Goal: Task Accomplishment & Management: Use online tool/utility

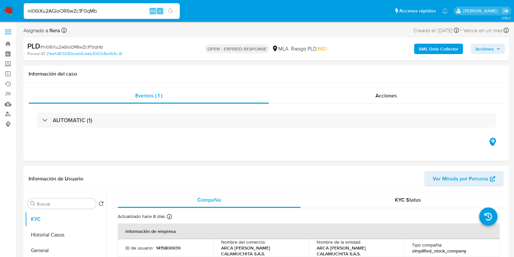
select select "10"
click at [78, 46] on span "# nl06iXu2AGloOR6wZc1F0qMb" at bounding box center [71, 47] width 63 height 7
copy span "nl06iXu2AGloOR6wZc1F0qMb"
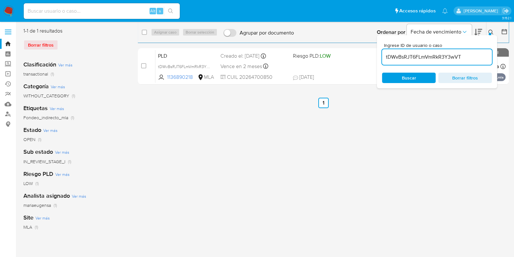
click at [405, 57] on input "tDWvBsRJT6FLmVmRkR3Y3wVT" at bounding box center [437, 57] width 110 height 8
type input "nl06iXu2AGloOR6wZc1F0qMb"
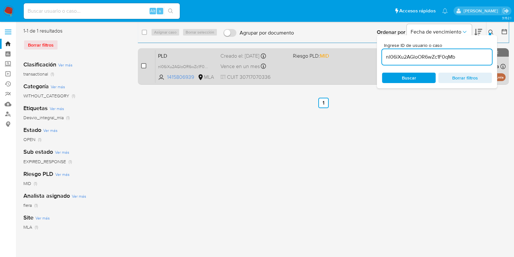
click at [143, 67] on input "checkbox" at bounding box center [143, 65] width 5 height 5
checkbox input "true"
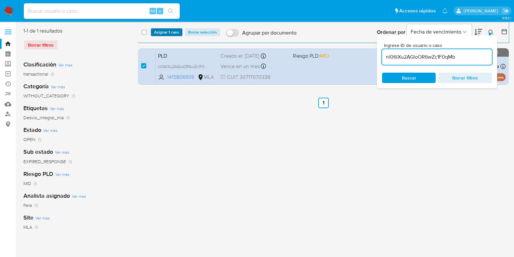
click at [174, 35] on span "Asignar 1 caso" at bounding box center [166, 32] width 25 height 7
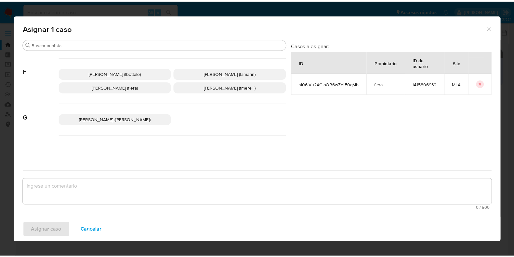
scroll to position [162, 0]
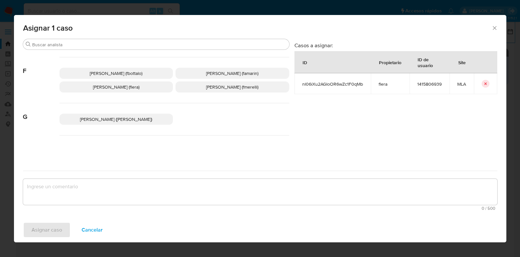
click at [143, 87] on p "Florencia Cecilia Lera (flera)" at bounding box center [117, 86] width 114 height 11
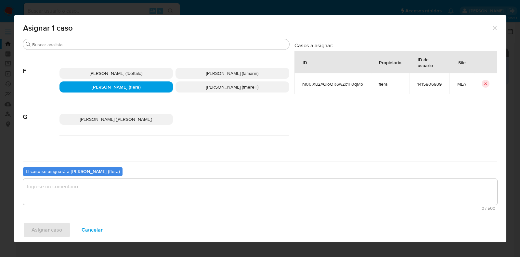
click at [119, 196] on textarea "assign-modal" at bounding box center [260, 192] width 474 height 26
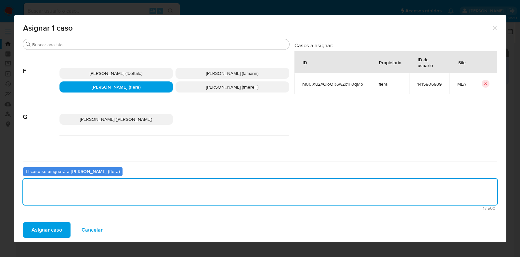
click at [60, 230] on span "Asignar caso" at bounding box center [47, 229] width 31 height 14
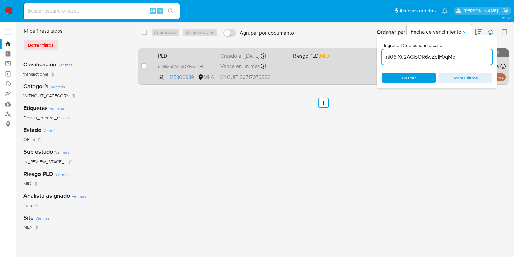
click at [181, 55] on span "PLD" at bounding box center [186, 55] width 57 height 8
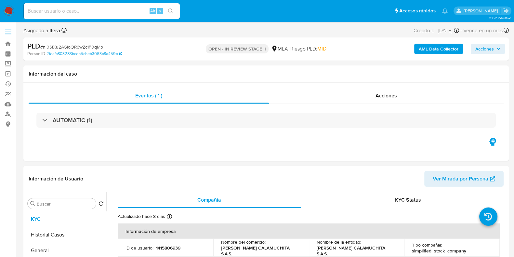
select select "10"
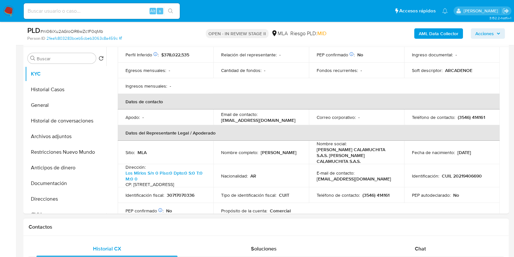
scroll to position [122, 0]
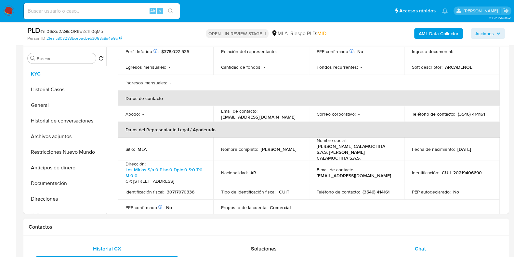
click at [431, 250] on div "Chat" at bounding box center [420, 249] width 141 height 16
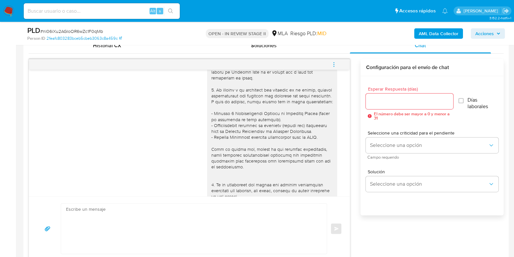
scroll to position [0, 0]
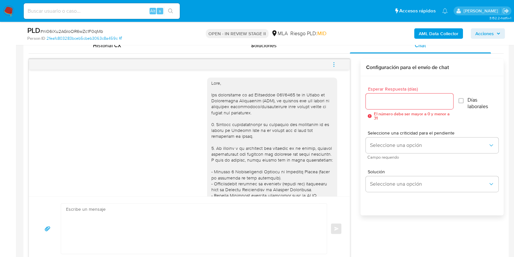
click at [332, 60] on span "menu-action" at bounding box center [334, 65] width 6 height 16
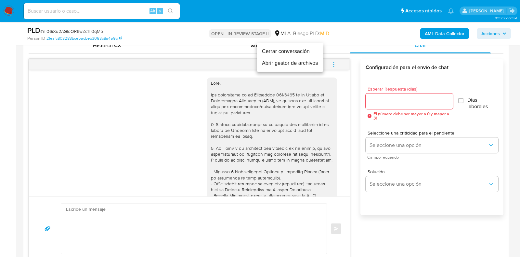
click at [299, 50] on li "Cerrar conversación" at bounding box center [290, 52] width 67 height 12
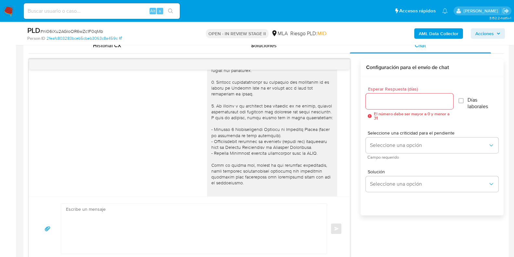
scroll to position [81, 0]
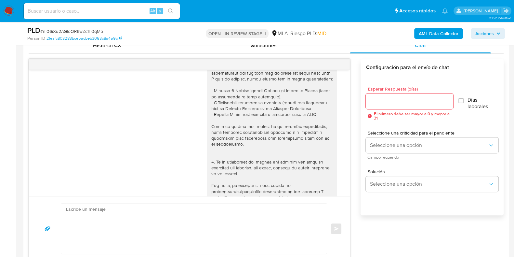
click at [198, 226] on textarea at bounding box center [192, 228] width 253 height 50
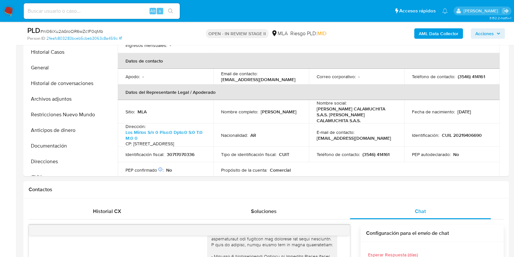
scroll to position [122, 0]
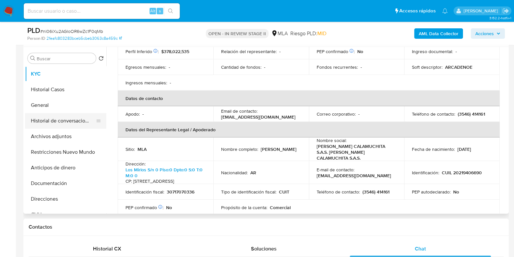
click at [44, 120] on button "Historial de conversaciones" at bounding box center [63, 121] width 76 height 16
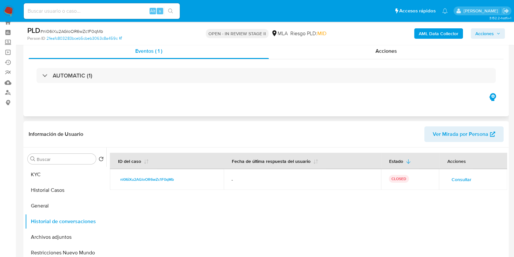
scroll to position [0, 0]
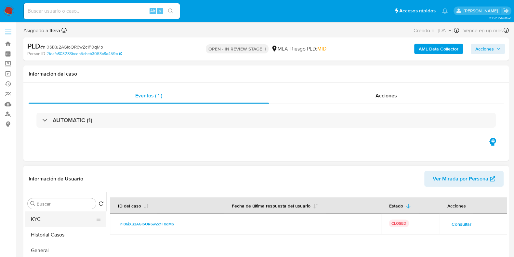
click at [43, 216] on button "KYC" at bounding box center [63, 219] width 76 height 16
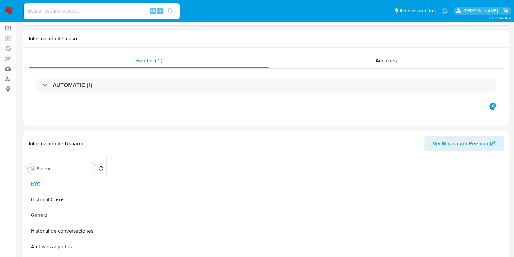
scroll to position [122, 0]
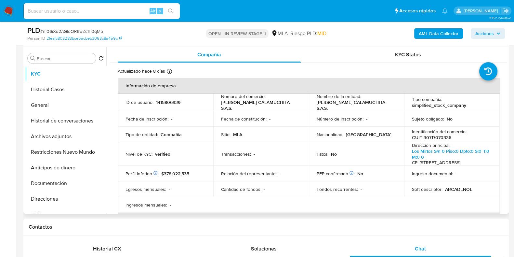
click at [437, 136] on p "CUIT 30717070336" at bounding box center [431, 137] width 39 height 6
copy p "30717070336"
click at [73, 7] on input at bounding box center [102, 11] width 156 height 8
paste input "k8xbdwYYxF7lPbXjb6084gkB"
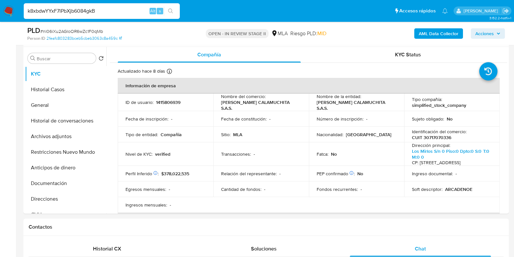
type input "k8xbdwYYxF7lPbXjb6084gkB"
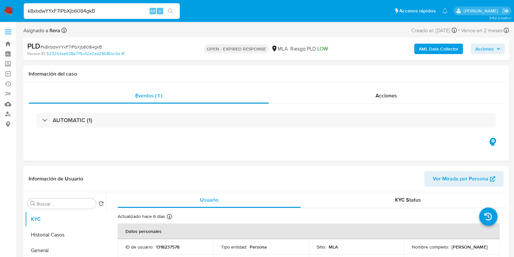
select select "10"
click at [74, 11] on input "k8xbdwYYxF7lPbXjb6084gkB" at bounding box center [102, 11] width 156 height 8
paste input "bXsaOxEa7NNPZpFCKYfe9EWn"
type input "bXsaOxEa7NNPZpFCKYfe9EWn"
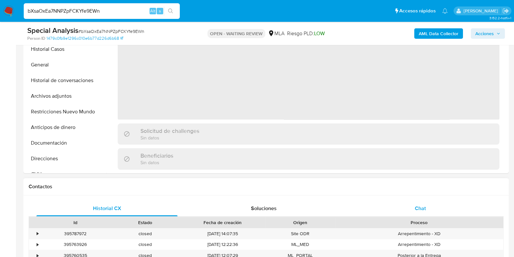
scroll to position [284, 0]
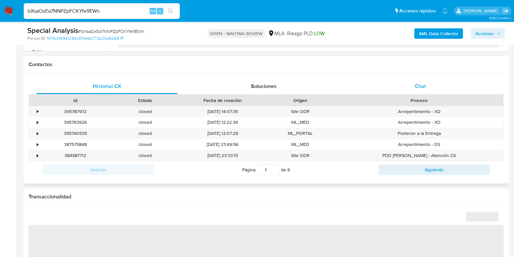
select select "10"
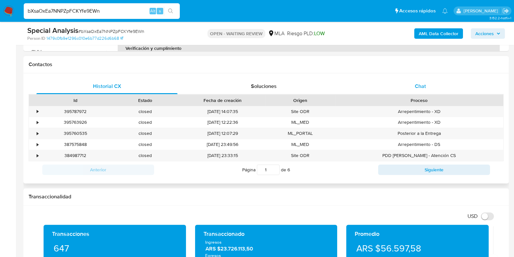
click at [424, 84] on span "Chat" at bounding box center [420, 85] width 11 height 7
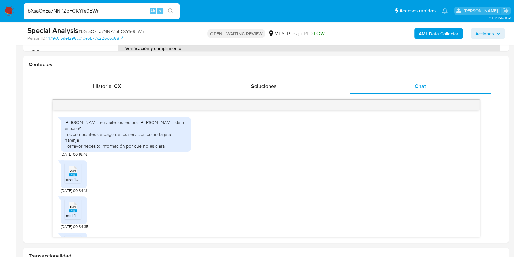
scroll to position [229, 0]
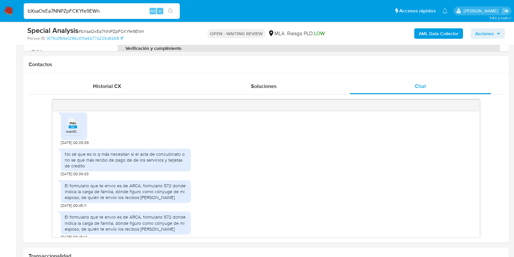
click at [115, 15] on div "bXsaOxEa7NNPZpFCKYfe9EWn Alt s" at bounding box center [102, 11] width 156 height 16
click at [70, 4] on div "bXsaOxEa7NNPZpFCKYfe9EWn Alt s" at bounding box center [102, 11] width 156 height 16
click at [69, 4] on div "bXsaOxEa7NNPZpFCKYfe9EWn Alt s" at bounding box center [102, 11] width 156 height 16
click at [68, 8] on input "bXsaOxEa7NNPZpFCKYfe9EWn" at bounding box center [102, 11] width 156 height 8
drag, startPoint x: 67, startPoint y: 9, endPoint x: 60, endPoint y: 12, distance: 7.1
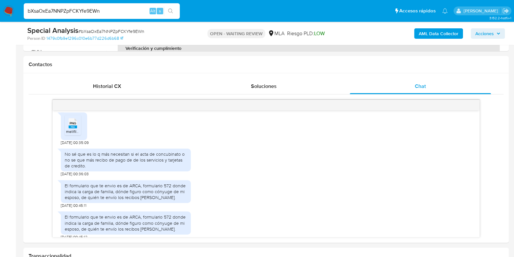
click at [67, 9] on input "bXsaOxEa7NNPZpFCKYfe9EWn" at bounding box center [102, 11] width 156 height 8
click at [60, 12] on input "bXsaOxEa7NNPZpFCKYfe9EWn" at bounding box center [102, 11] width 156 height 8
paste input "Mb10PjsqMXZmR5WtIxBaOHnr"
type input "Mb10PjsqMXZmR5WtIxBaOHnr"
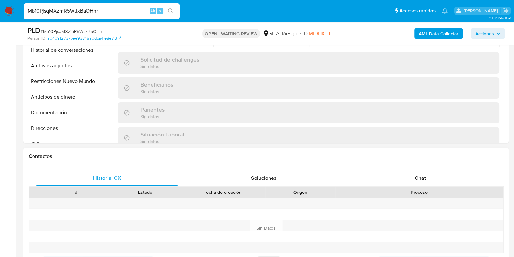
scroll to position [348, 0]
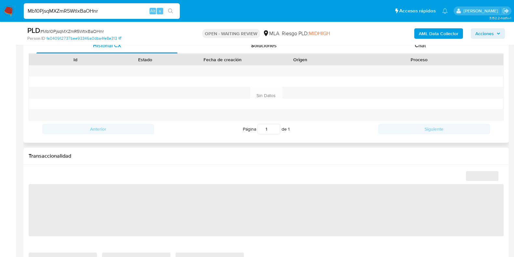
select select "10"
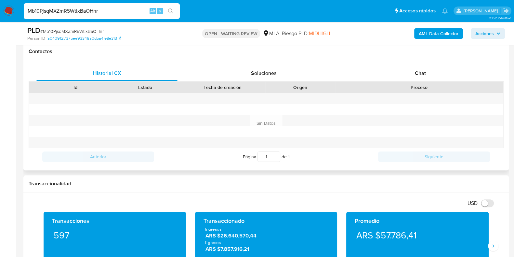
scroll to position [284, 0]
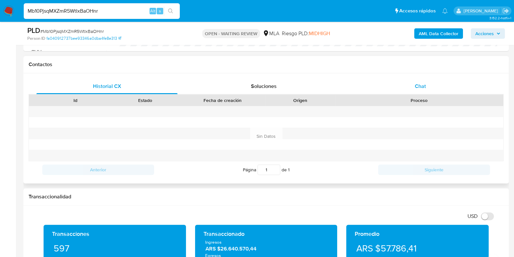
click at [424, 84] on span "Chat" at bounding box center [420, 85] width 11 height 7
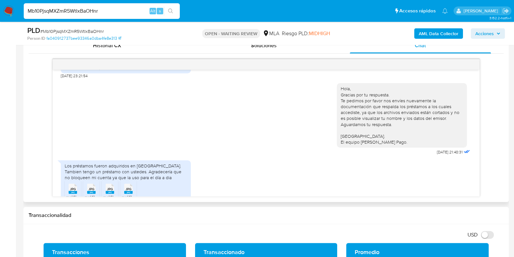
scroll to position [784, 0]
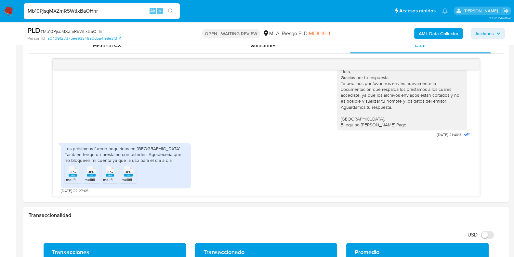
click at [70, 9] on input "Mb10PjsqMXZmR5WtIxBaOHnr" at bounding box center [102, 11] width 156 height 8
paste input "a2G081VW6DUnmRDavOVXgptb"
type input "a2G081VW6DUnmRDavOVXgptb"
click at [171, 11] on icon "search-icon" at bounding box center [170, 10] width 5 height 5
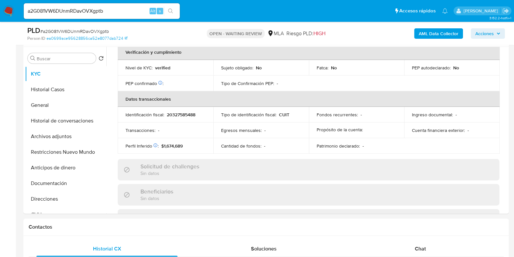
scroll to position [316, 0]
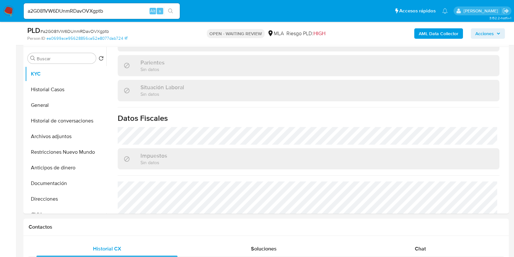
select select "10"
click at [418, 245] on span "Chat" at bounding box center [420, 248] width 11 height 7
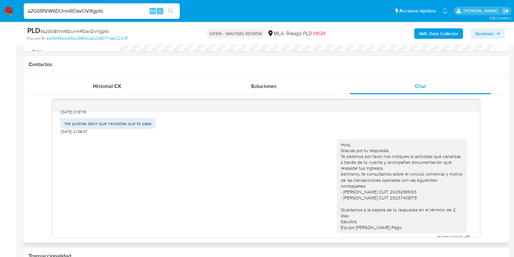
scroll to position [628, 0]
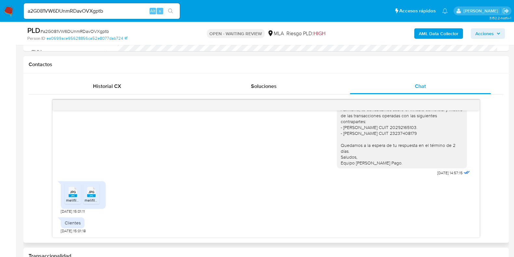
click at [83, 7] on input "a2G081VW6DUnmRDavOVXgptb" at bounding box center [102, 11] width 156 height 8
paste input "0KgQ7s4fBbvytLIDYmshdiWT"
type input "0KgQ7s4fBbvytLIDYmshdiWT"
click at [171, 9] on icon "search-icon" at bounding box center [170, 10] width 5 height 5
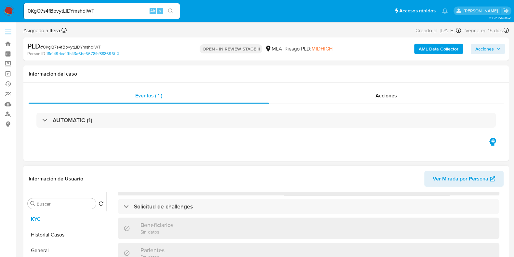
scroll to position [122, 0]
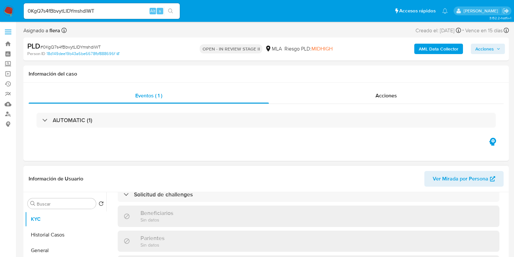
select select "10"
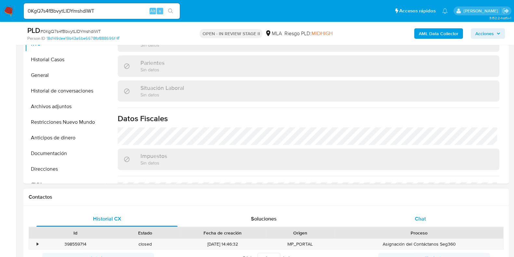
scroll to position [162, 0]
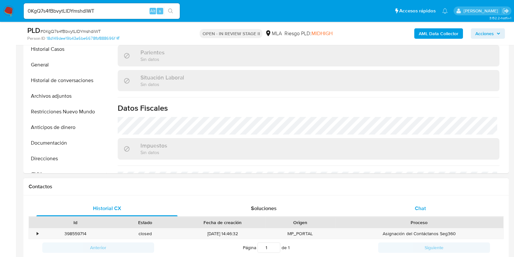
click at [429, 209] on div "Chat" at bounding box center [420, 208] width 141 height 16
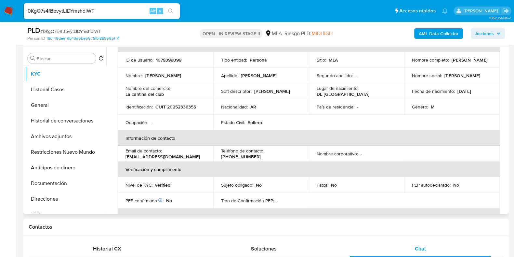
scroll to position [81, 0]
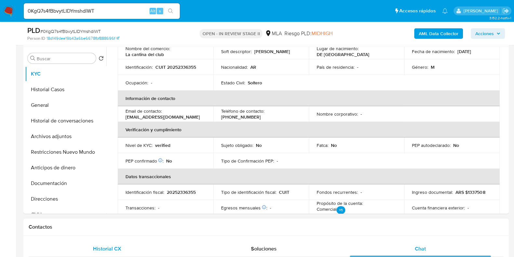
click at [109, 245] on span "Historial CX" at bounding box center [107, 248] width 28 height 7
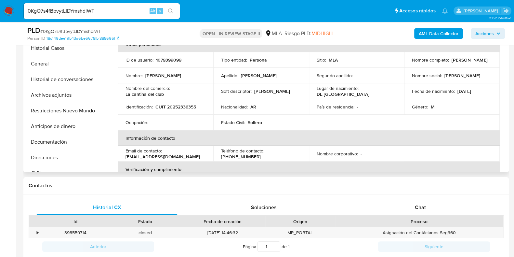
scroll to position [162, 0]
click at [173, 59] on p "1079399099" at bounding box center [168, 61] width 25 height 6
copy p "1079399099"
click at [52, 145] on button "Documentación" at bounding box center [63, 143] width 76 height 16
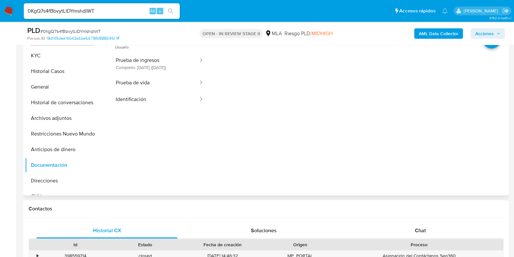
scroll to position [122, 0]
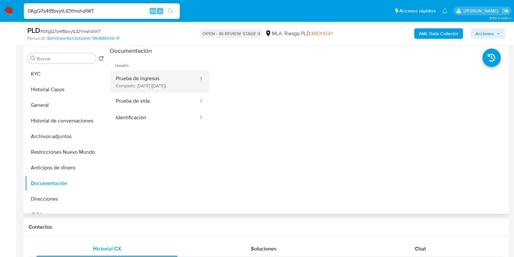
click at [169, 85] on button "Prueba de ingresos Completo: [DATE] ([DATE])" at bounding box center [154, 82] width 89 height 22
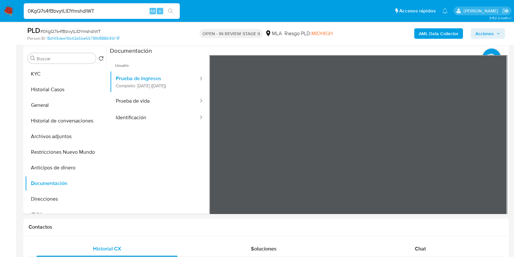
click at [83, 13] on input "0KgQ7s4fBbvytLIDYmshdiWT" at bounding box center [102, 11] width 156 height 8
paste input "WQkDsRqfdYUUVkjKoBLEcA2w"
type input "WQkDsRqfdYUUVkjKoBLEcA2w"
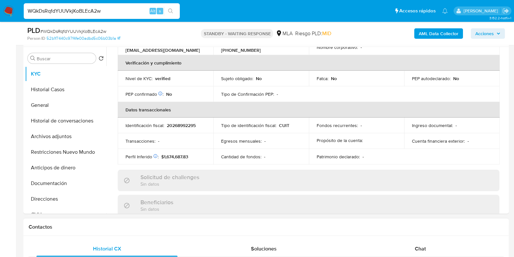
scroll to position [162, 0]
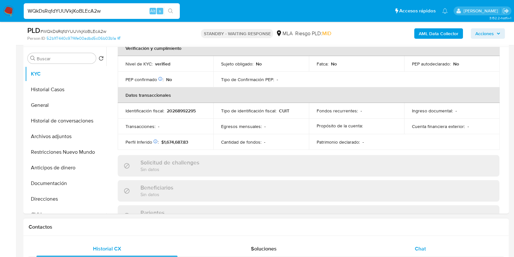
select select "10"
click at [441, 247] on div "Chat" at bounding box center [420, 249] width 141 height 16
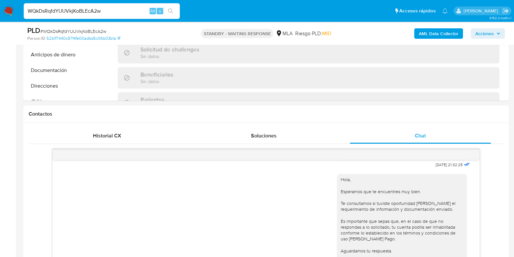
scroll to position [216, 0]
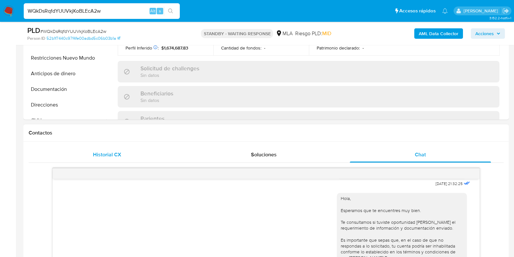
click at [118, 155] on span "Historial CX" at bounding box center [107, 154] width 28 height 7
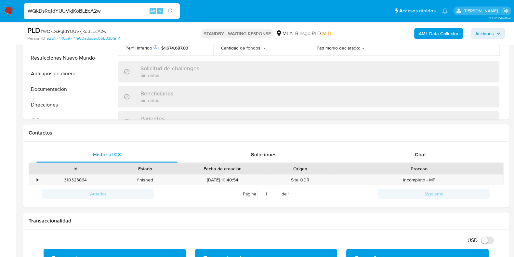
click at [88, 10] on input "WQkDsRqfdYUUVkjKoBLEcA2w" at bounding box center [102, 11] width 156 height 8
paste input "kllxSSFZsfwdGR1Cyz0SwYJT"
type input "kllxSSFZsfwdGR1Cyz0SwYJT"
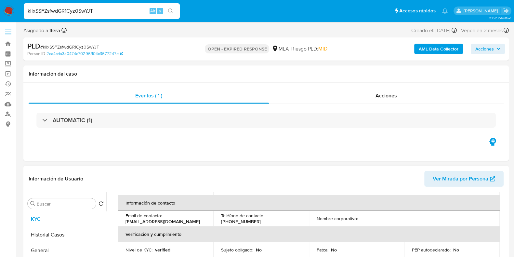
scroll to position [275, 0]
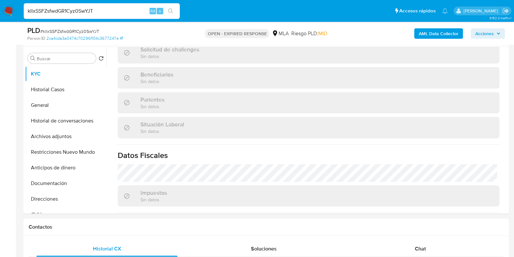
select select "10"
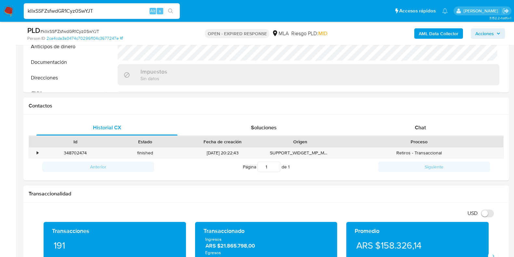
scroll to position [244, 0]
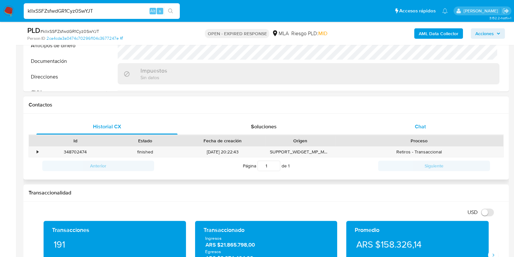
click at [432, 130] on div "Chat" at bounding box center [420, 127] width 141 height 16
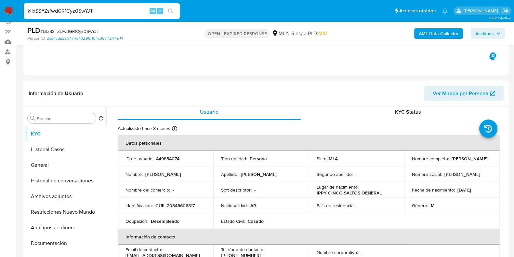
scroll to position [0, 0]
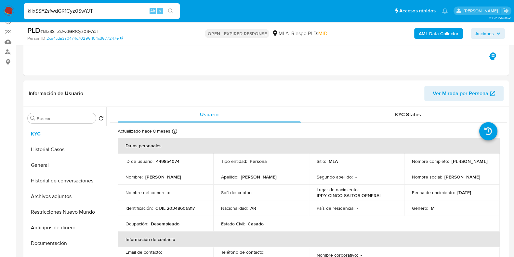
click at [107, 14] on input "kllxSSFZsfwdGR1Cyz0SwYJT" at bounding box center [102, 11] width 156 height 8
paste input "ljEZZt9fMGpsvsmUHygyQGtG"
type input "ljEZZt9fMGpsvsmUHygyQGtG"
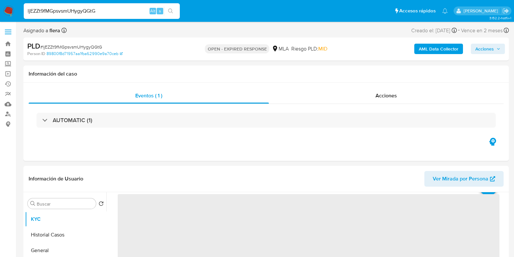
scroll to position [122, 0]
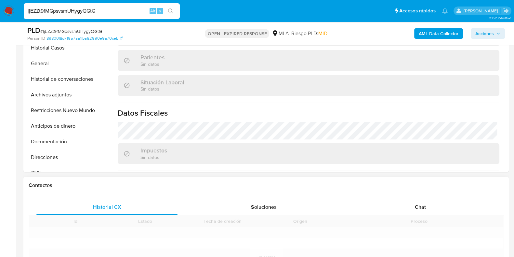
select select "10"
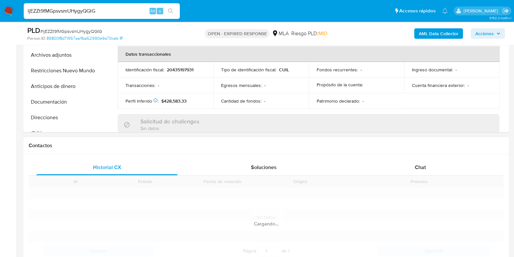
scroll to position [275, 0]
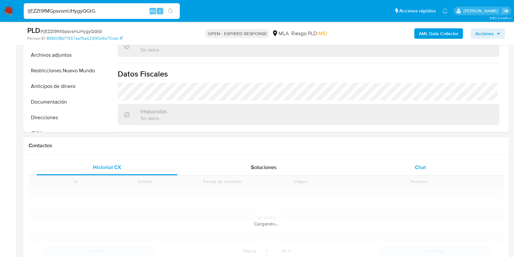
click at [422, 165] on span "Chat" at bounding box center [420, 166] width 11 height 7
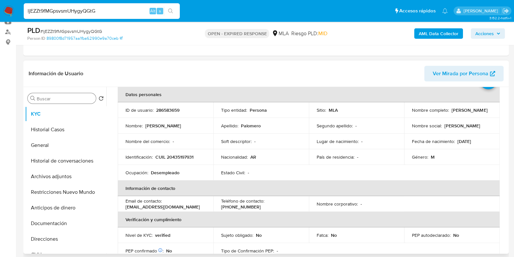
scroll to position [81, 0]
click at [50, 130] on button "Historial Casos" at bounding box center [63, 131] width 76 height 16
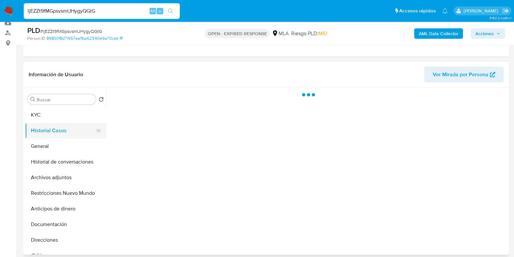
scroll to position [0, 0]
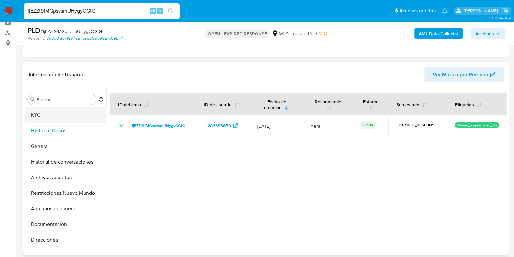
click at [51, 115] on button "KYC" at bounding box center [63, 115] width 76 height 16
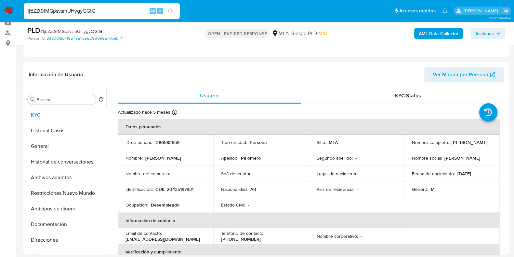
click at [95, 16] on div "ljEZZt9fMGpsvsmUHygyQGtG Alt s" at bounding box center [102, 11] width 156 height 16
click at [92, 11] on input "ljEZZt9fMGpsvsmUHygyQGtG" at bounding box center [102, 11] width 156 height 8
paste input "jTGWDX544gKSVJfjrZ8wtzco"
type input "jTGWDX544gKSVJfjrZ8wtzco"
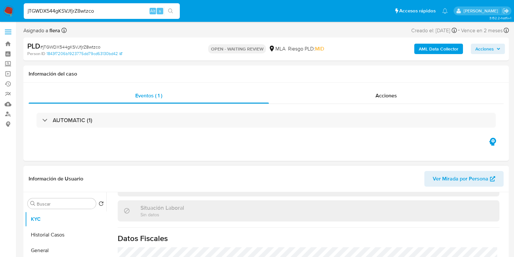
scroll to position [348, 0]
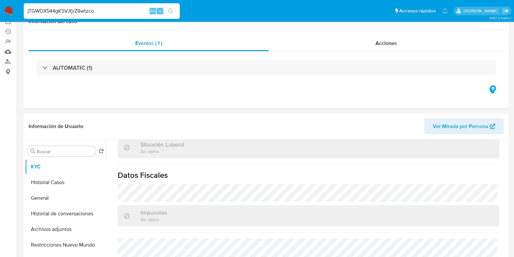
select select "10"
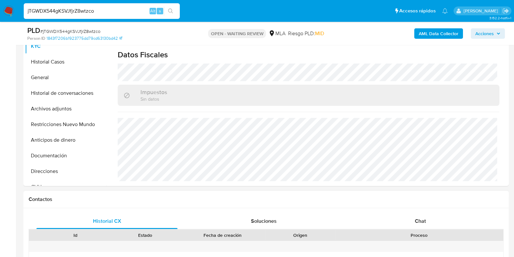
scroll to position [162, 0]
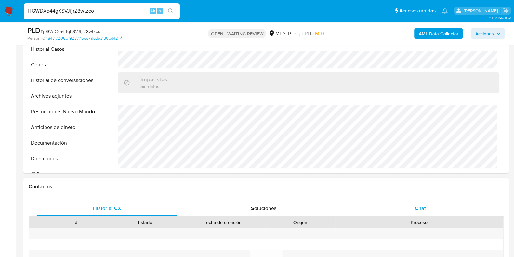
click at [414, 206] on div "Chat" at bounding box center [420, 208] width 141 height 16
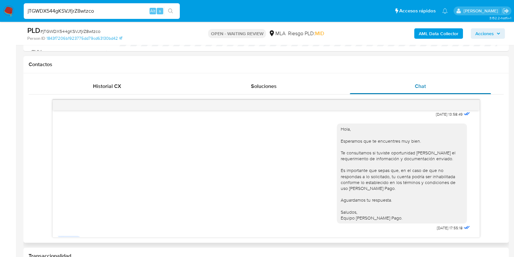
scroll to position [466, 0]
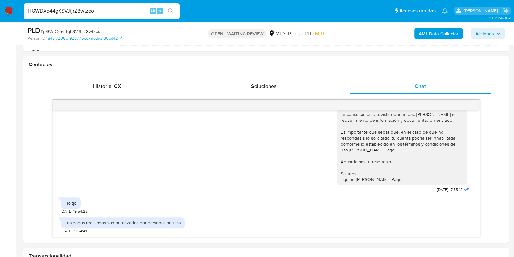
click at [75, 13] on input "jTGWDX544gKSVJfjrZ8wtzco" at bounding box center [102, 11] width 156 height 8
paste input "mFWXo6Hk1Cazf6pmMrAvh2FK"
type input "mFWXo6Hk1Cazf6pmMrAvh2FK"
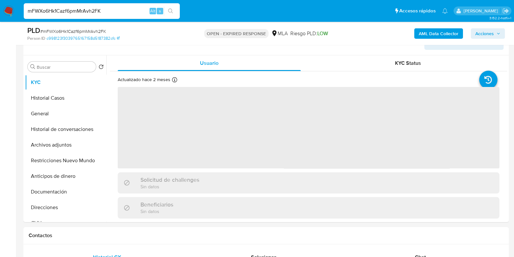
scroll to position [122, 0]
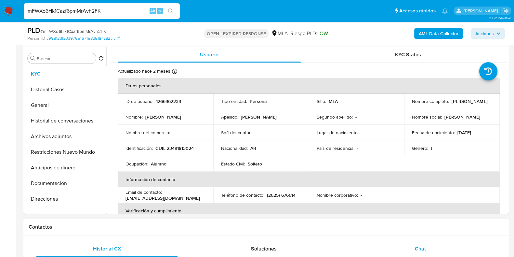
click at [416, 256] on div "Chat" at bounding box center [420, 249] width 141 height 16
select select "10"
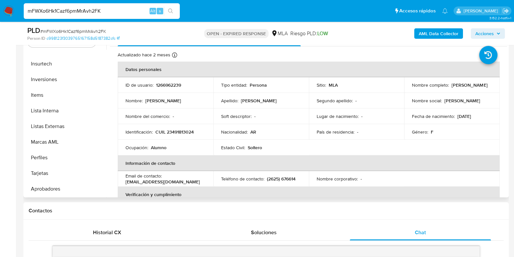
scroll to position [306, 0]
click at [56, 186] on button "Aprobadores" at bounding box center [65, 189] width 81 height 16
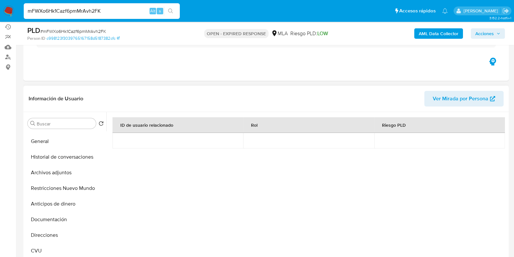
scroll to position [0, 0]
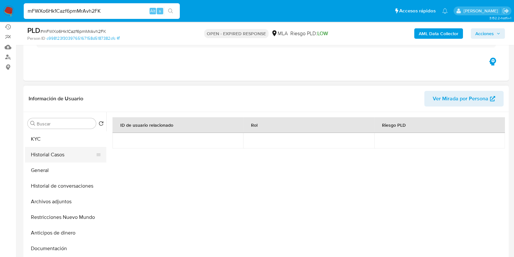
click at [63, 150] on button "Historial Casos" at bounding box center [63, 155] width 76 height 16
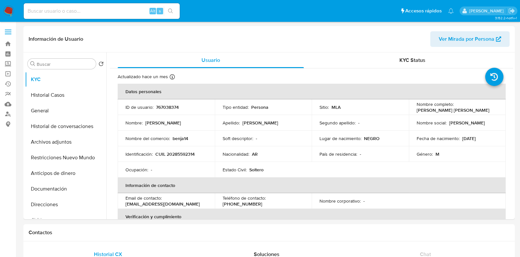
select select "10"
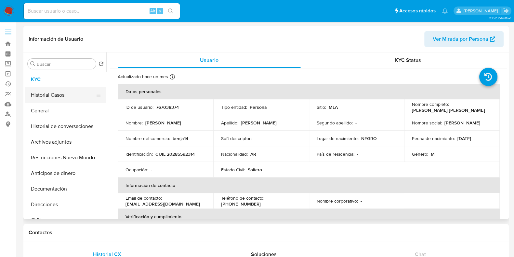
click at [65, 99] on button "Historial Casos" at bounding box center [63, 95] width 76 height 16
